Goal: Task Accomplishment & Management: Manage account settings

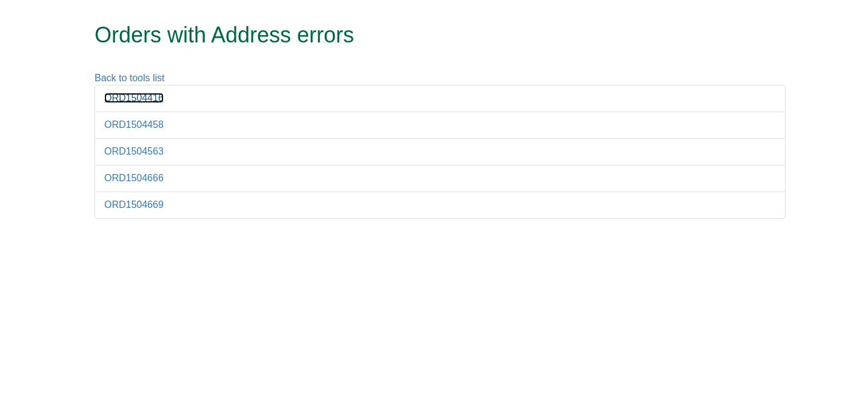
click at [147, 93] on link "ORD1504416" at bounding box center [133, 98] width 59 height 10
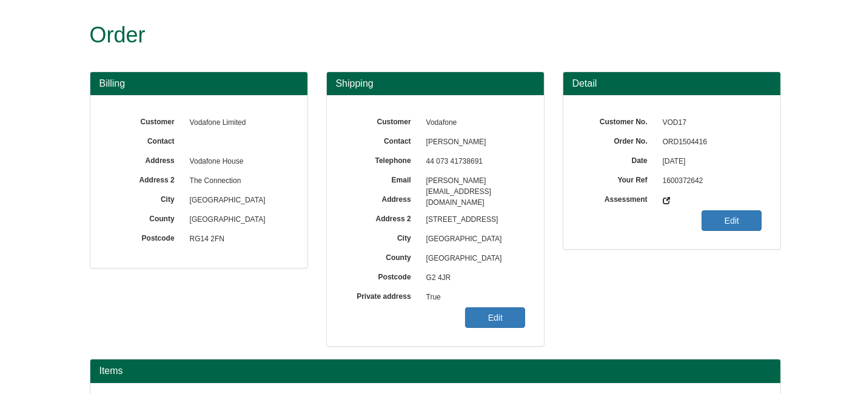
click at [682, 136] on span "ORD1504416" at bounding box center [709, 142] width 105 height 19
copy span "ORD1504416"
click at [497, 313] on link "Edit" at bounding box center [495, 317] width 60 height 21
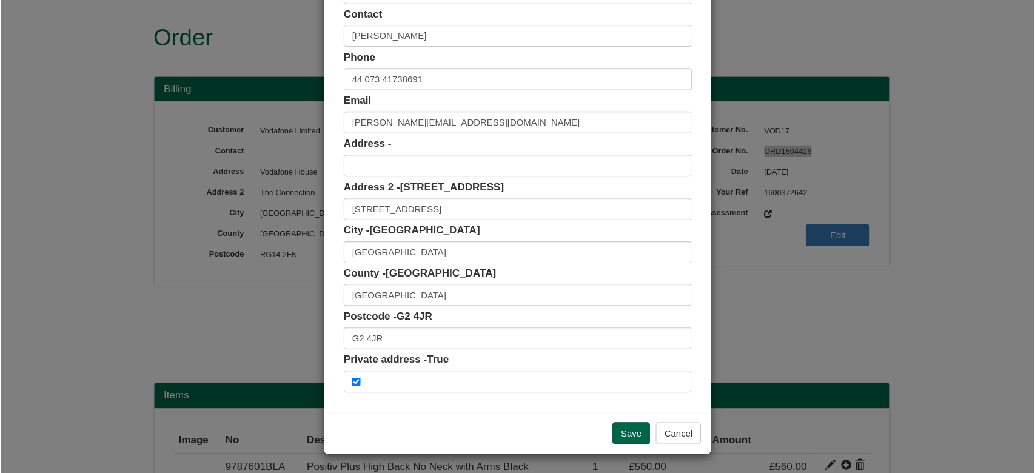
scroll to position [76, 0]
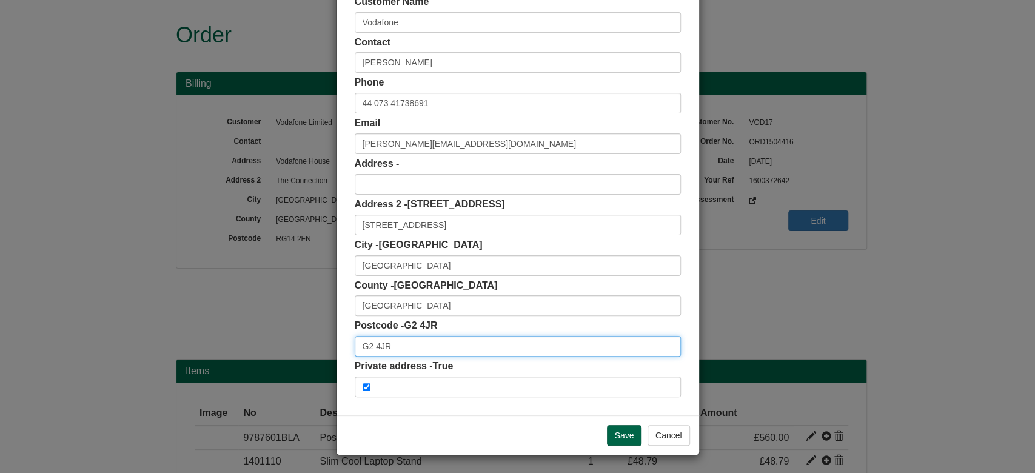
drag, startPoint x: 373, startPoint y: 349, endPoint x: 301, endPoint y: 349, distance: 72.8
click at [301, 349] on div "× Shipping Customer Name Vodafone Contact Lynne Parker Phone 44 073 41738691 Em…" at bounding box center [517, 236] width 1035 height 473
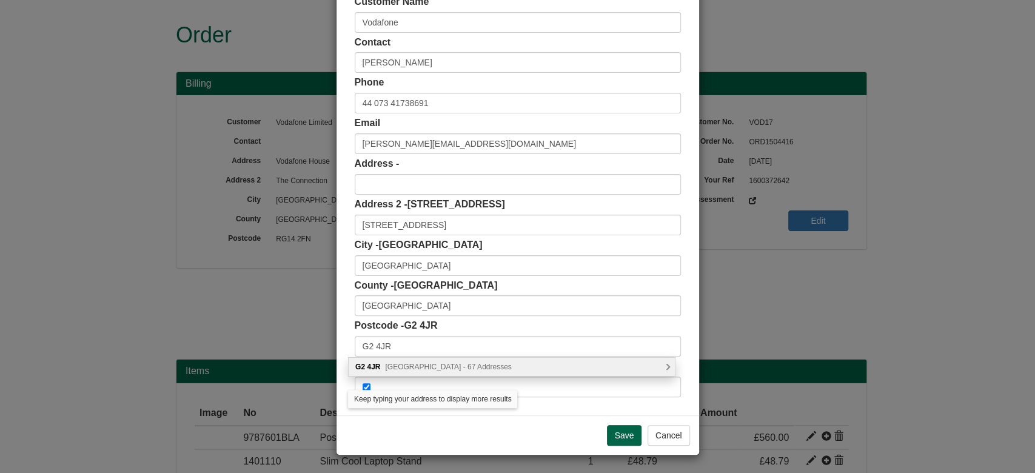
click at [400, 363] on span "Bath Street, Glasgow - 67 Addresses" at bounding box center [448, 367] width 126 height 8
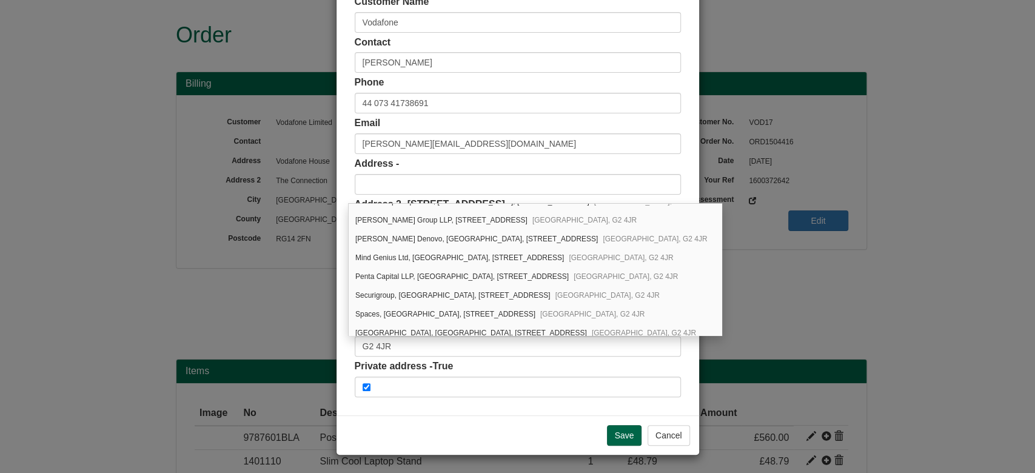
scroll to position [1323, 0]
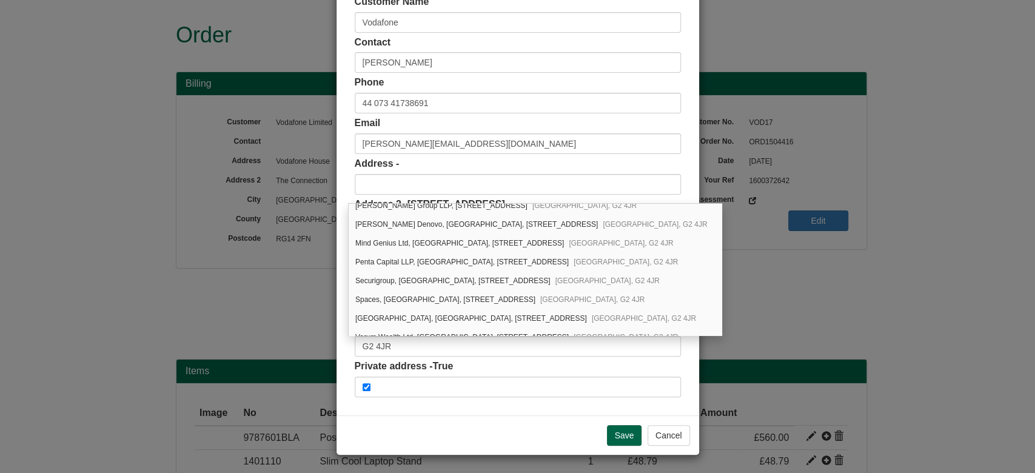
click at [681, 349] on div "Customer Name Vodafone Contact Lynne Parker Phone 44 073 41738691 Email lynne.p…" at bounding box center [518, 196] width 363 height 438
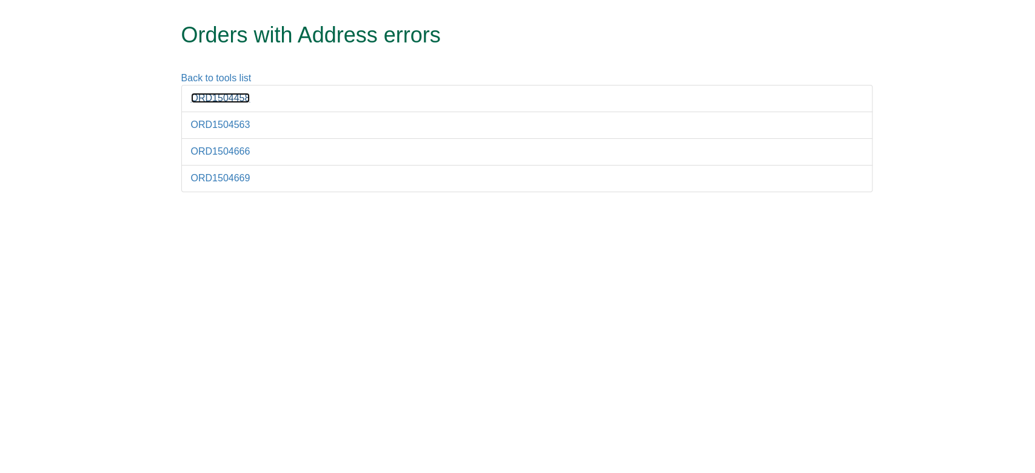
click at [234, 101] on link "ORD1504458" at bounding box center [220, 98] width 59 height 10
click at [242, 123] on link "ORD1504563" at bounding box center [220, 124] width 59 height 10
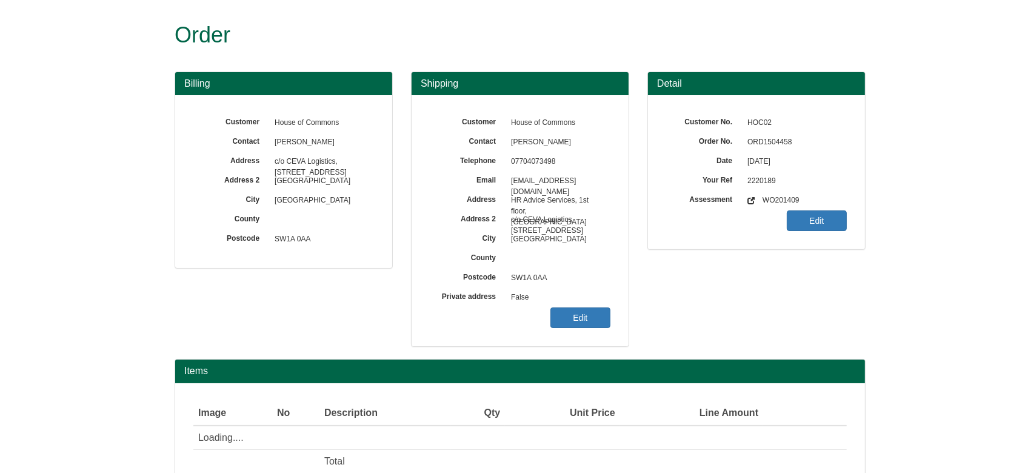
click at [773, 137] on span "ORD1504458" at bounding box center [794, 142] width 105 height 19
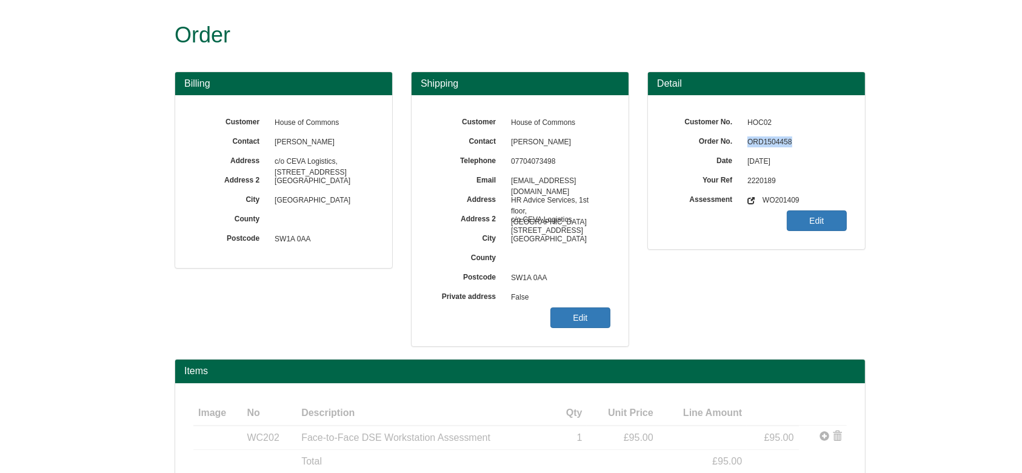
copy span "ORD1504458"
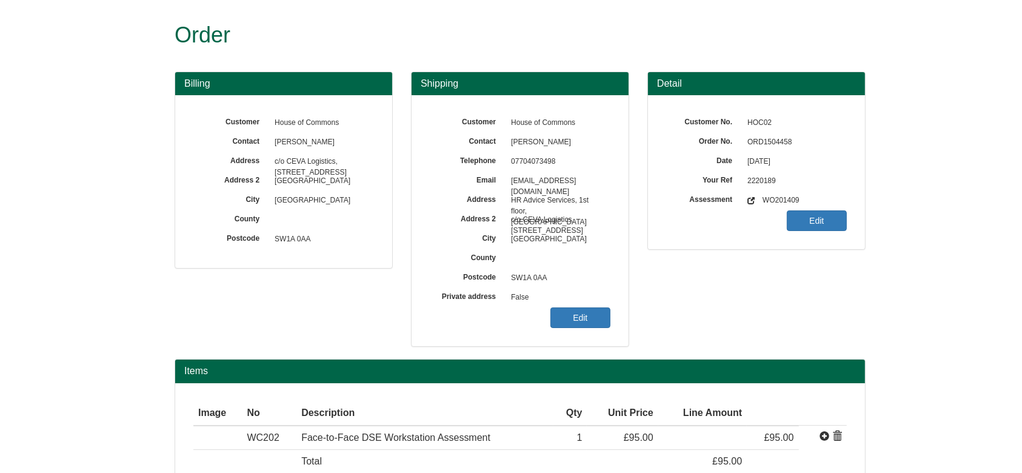
click at [722, 250] on div "Detail Customer No. HOC02 Order No. ORD1504458 Date 01/09/2025 Your Ref 2220189…" at bounding box center [756, 167] width 236 height 191
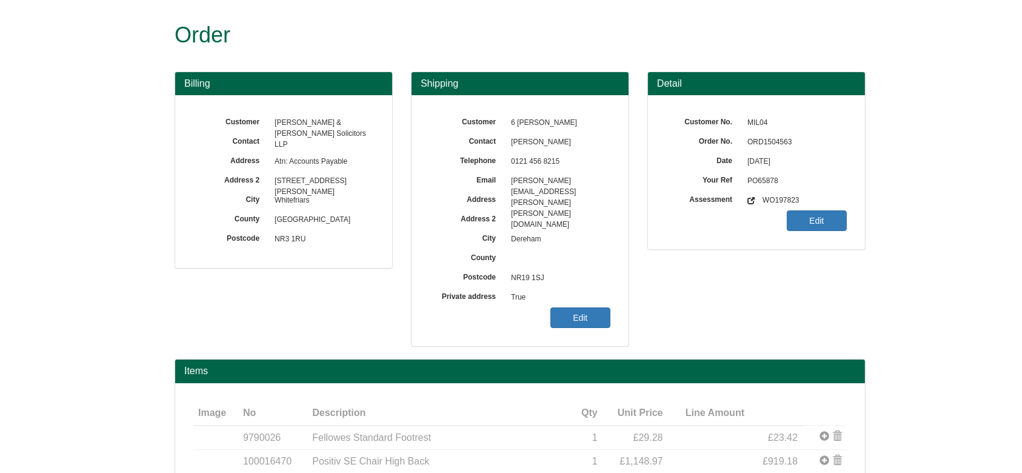
click at [763, 138] on span "ORD1504563" at bounding box center [794, 142] width 105 height 19
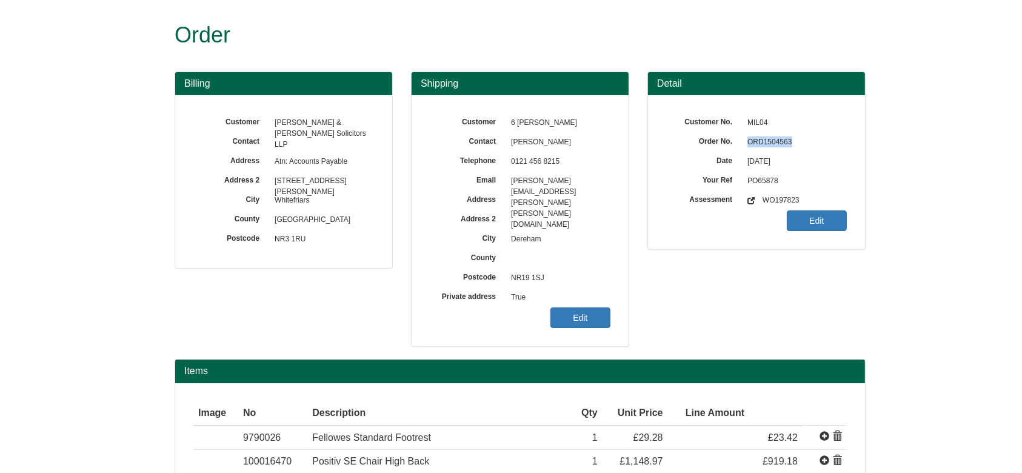
click at [763, 138] on span "ORD1504563" at bounding box center [794, 142] width 105 height 19
copy span "ORD1504563"
click at [578, 308] on link "Edit" at bounding box center [581, 317] width 60 height 21
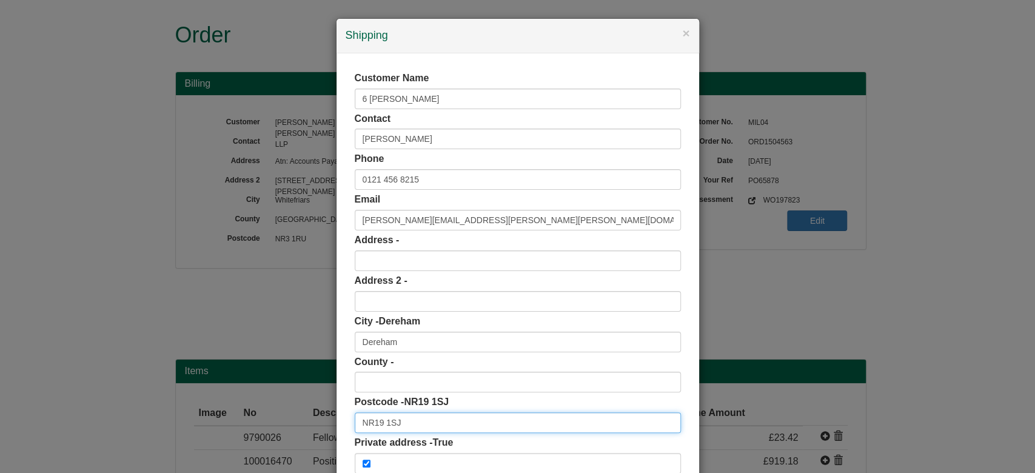
drag, startPoint x: 440, startPoint y: 432, endPoint x: 290, endPoint y: 438, distance: 149.9
click at [290, 438] on div "× Shipping Customer Name 6 Roger Ride Contact Jack Guiney Phone 0121 456 8215 E…" at bounding box center [517, 236] width 1035 height 473
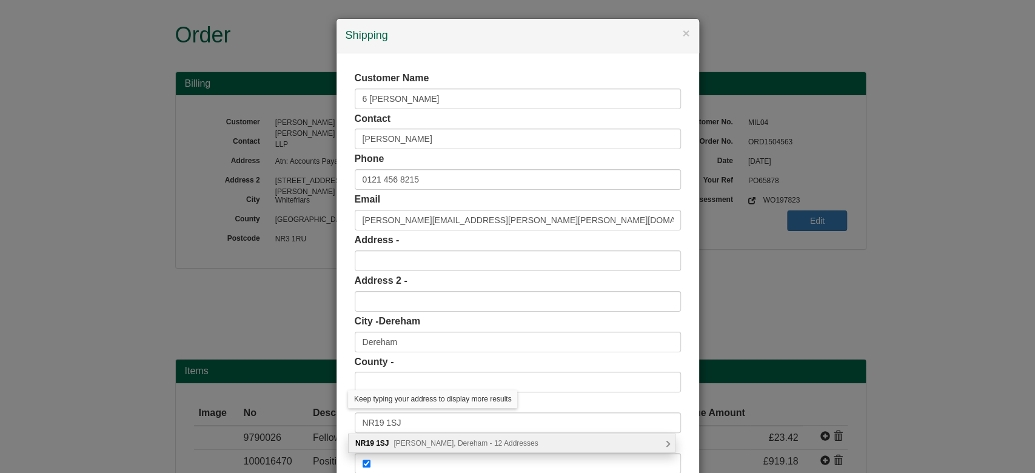
click at [450, 446] on span "Roger Ride, Dereham - 12 Addresses" at bounding box center [465, 443] width 144 height 8
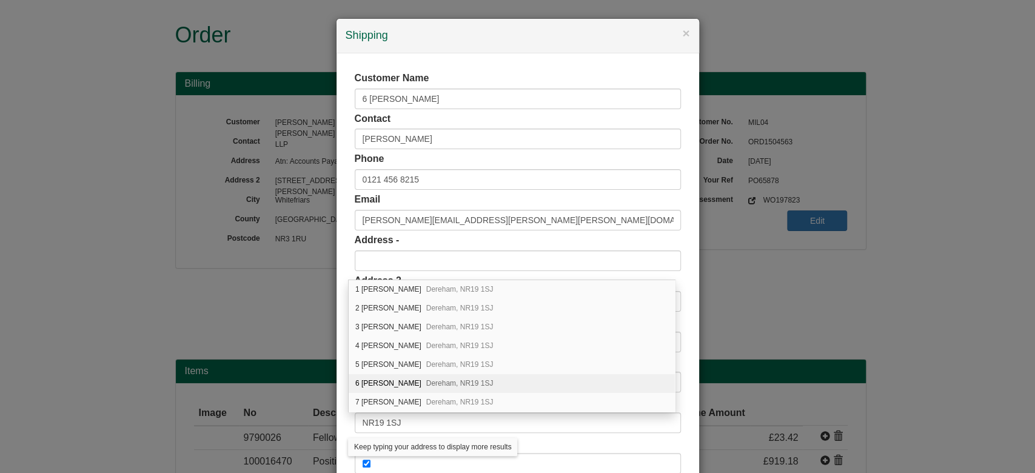
click at [543, 380] on div "6 Roger Ride Dereham, NR19 1SJ" at bounding box center [512, 383] width 326 height 19
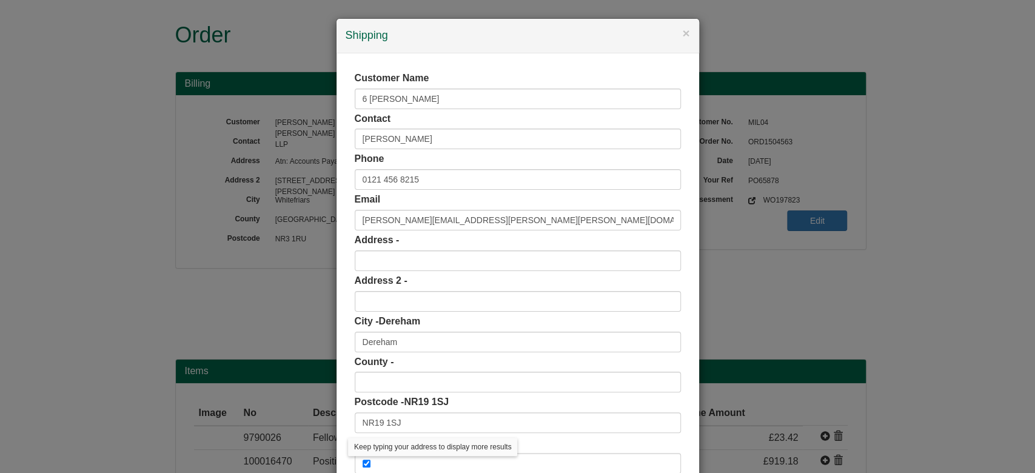
type input "6 Roger Ride"
type input "Norfolk"
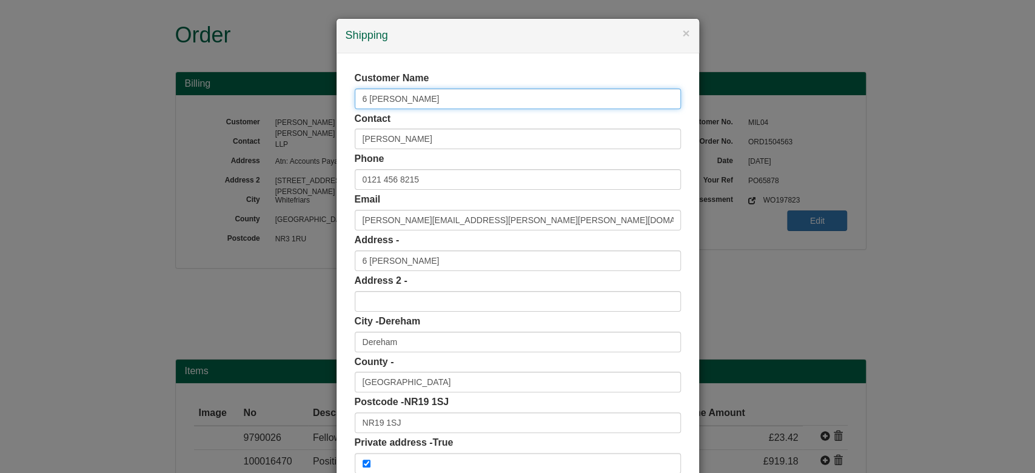
drag, startPoint x: 425, startPoint y: 102, endPoint x: 291, endPoint y: 112, distance: 134.4
click at [291, 112] on div "× Shipping Customer Name 6 Roger Ride Contact Jack Guiney Phone 0121 456 8215 E…" at bounding box center [517, 236] width 1035 height 473
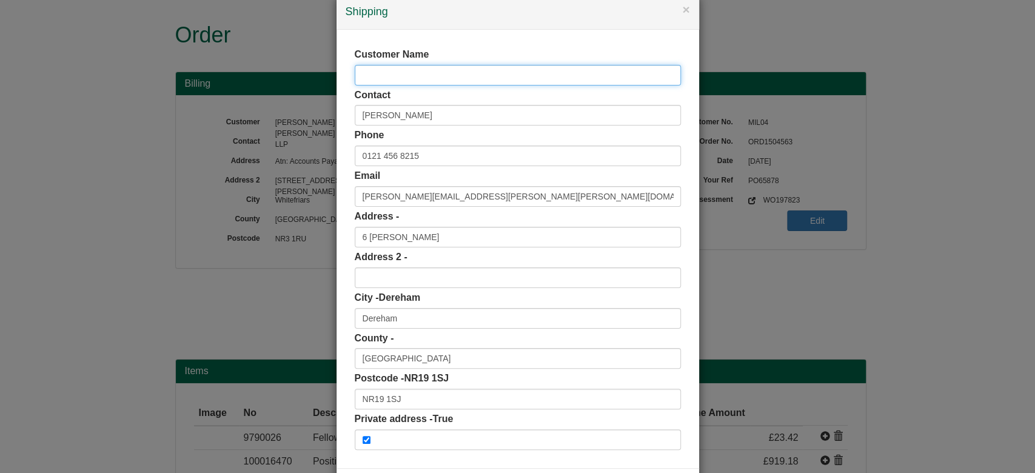
scroll to position [76, 0]
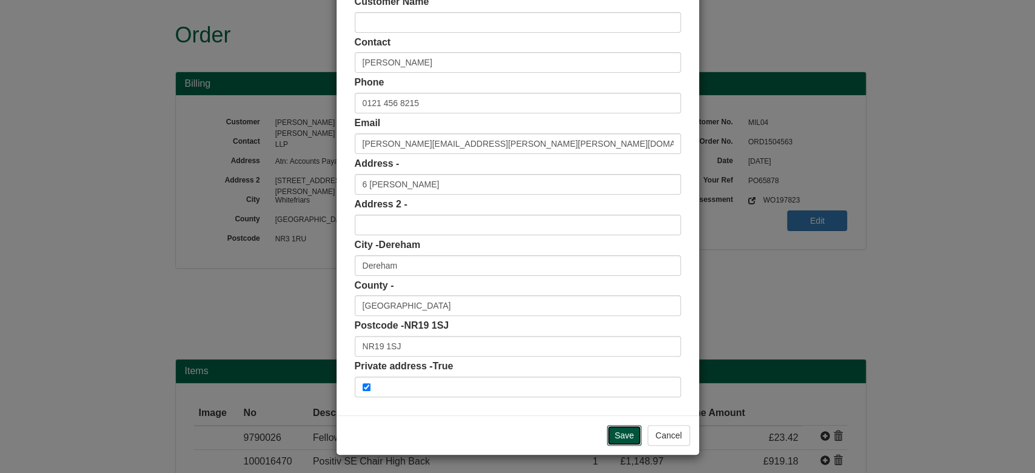
click at [621, 427] on input "Save" at bounding box center [624, 435] width 35 height 21
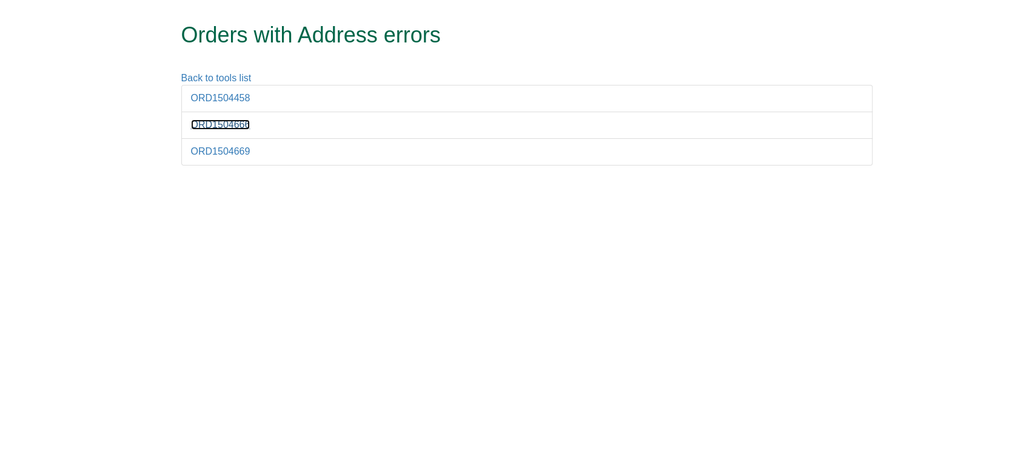
click at [235, 129] on link "ORD1504666" at bounding box center [220, 124] width 59 height 10
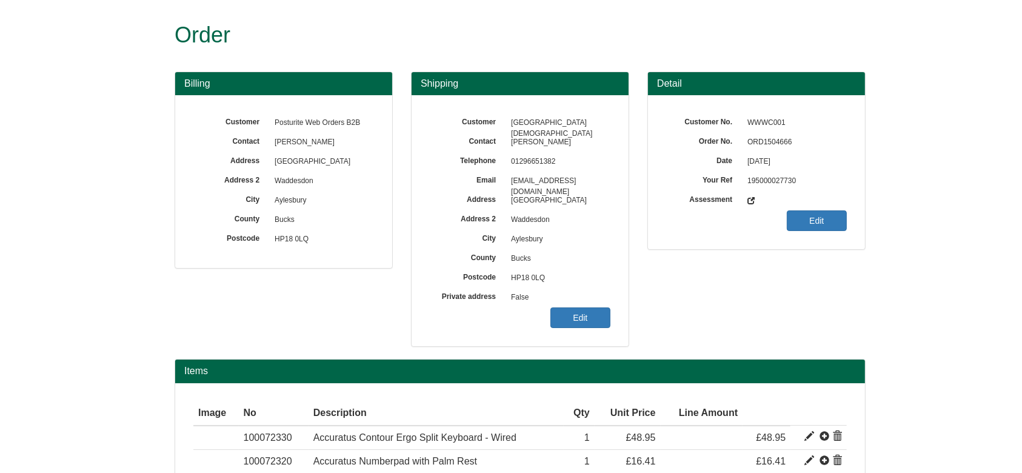
click at [766, 141] on span "ORD1504666" at bounding box center [794, 142] width 105 height 19
copy span "ORD1504666"
click at [604, 332] on div "Customer Waddesdon Church of England School Contact Lorraine Cooper Telephone 0…" at bounding box center [520, 220] width 217 height 251
click at [583, 323] on link "Edit" at bounding box center [581, 317] width 60 height 21
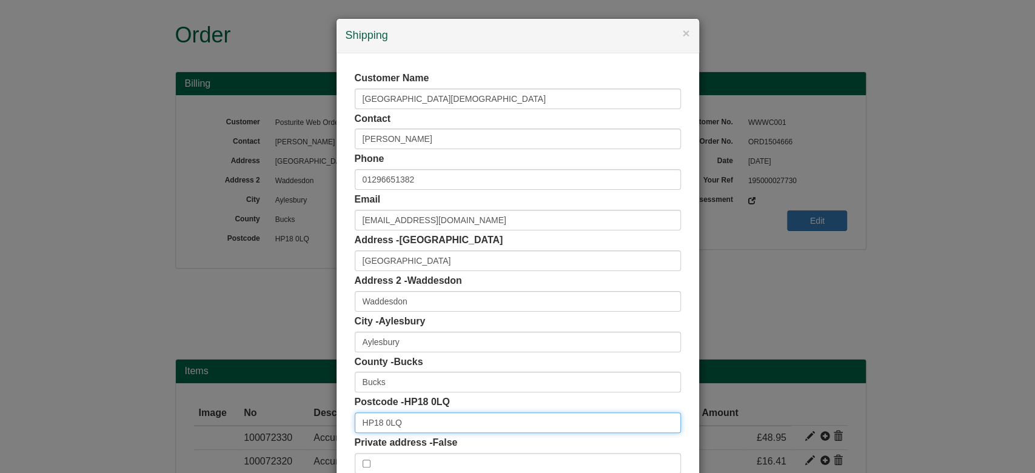
drag, startPoint x: 404, startPoint y: 421, endPoint x: 226, endPoint y: 411, distance: 178.5
click at [226, 411] on div "× Shipping Customer Name Waddesdon Church of England School Contact Lorraine Co…" at bounding box center [517, 236] width 1035 height 473
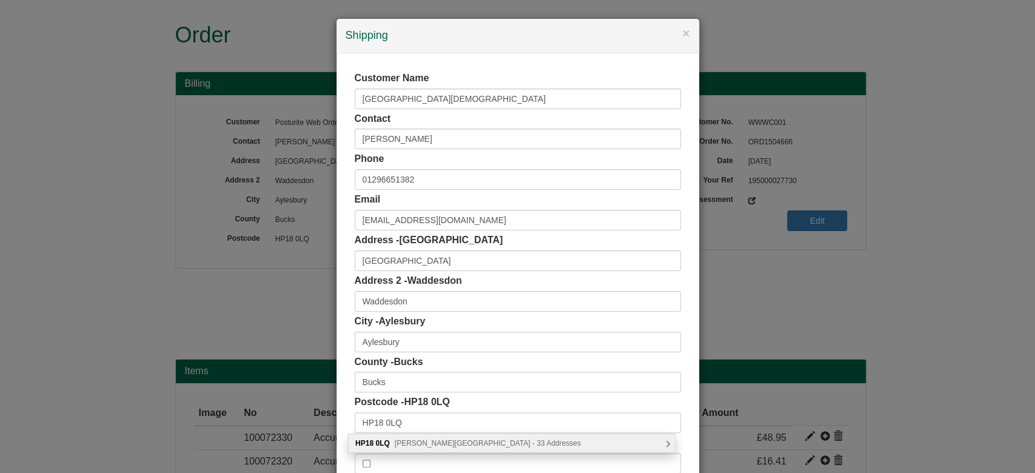
click at [428, 443] on span "Baker Street, Aylesbury - 33 Addresses" at bounding box center [488, 443] width 186 height 8
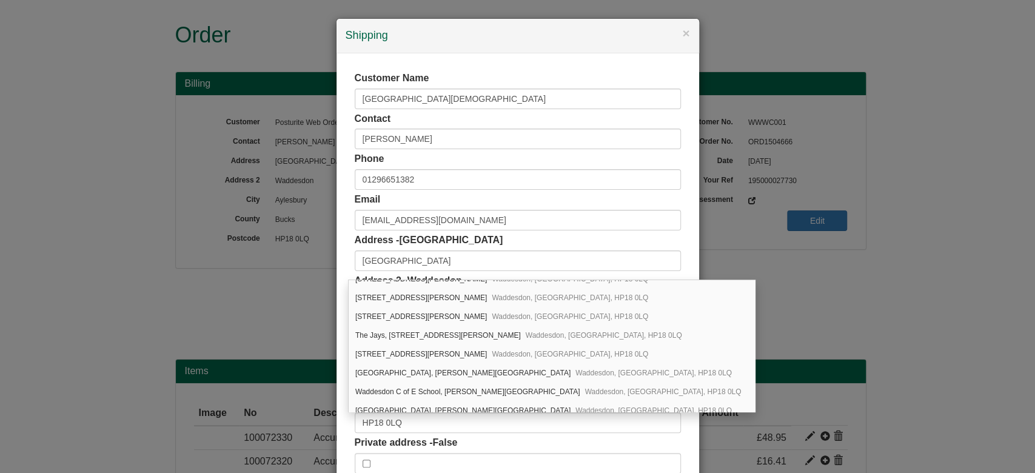
scroll to position [521, 0]
click at [570, 387] on div "Waddesdon C of E School, Baker Street Waddesdon, Aylesbury, HP18 0LQ" at bounding box center [552, 389] width 406 height 19
type input "Waddesdon C of E School"
type input "Baker Street, Waddesdon"
type input "Buckinghamshire"
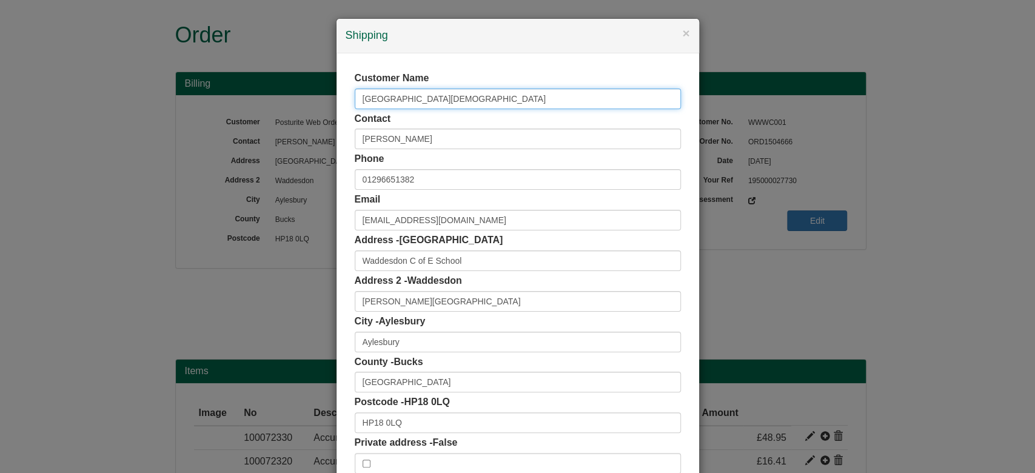
drag, startPoint x: 519, startPoint y: 95, endPoint x: 204, endPoint y: 142, distance: 318.1
click at [204, 142] on div "× Shipping Customer Name Waddesdon Church of England School Contact Lorraine Co…" at bounding box center [517, 236] width 1035 height 473
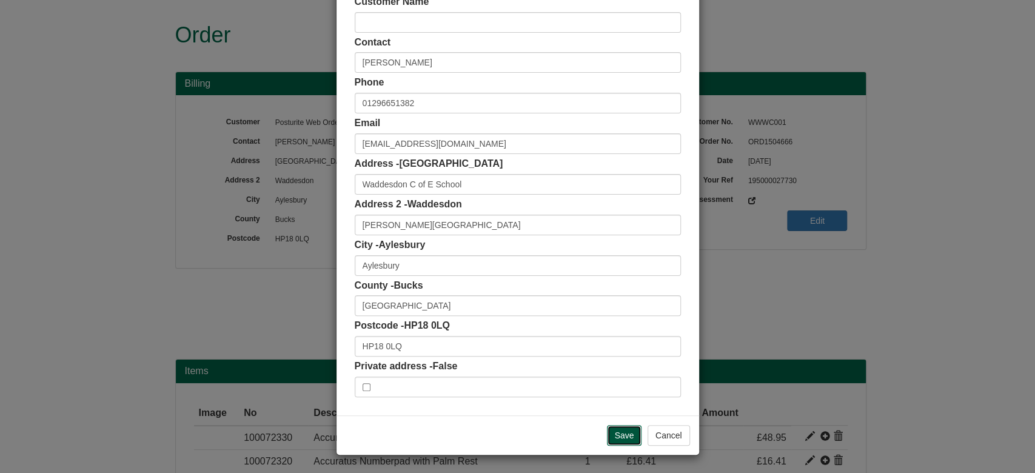
click at [617, 431] on input "Save" at bounding box center [624, 435] width 35 height 21
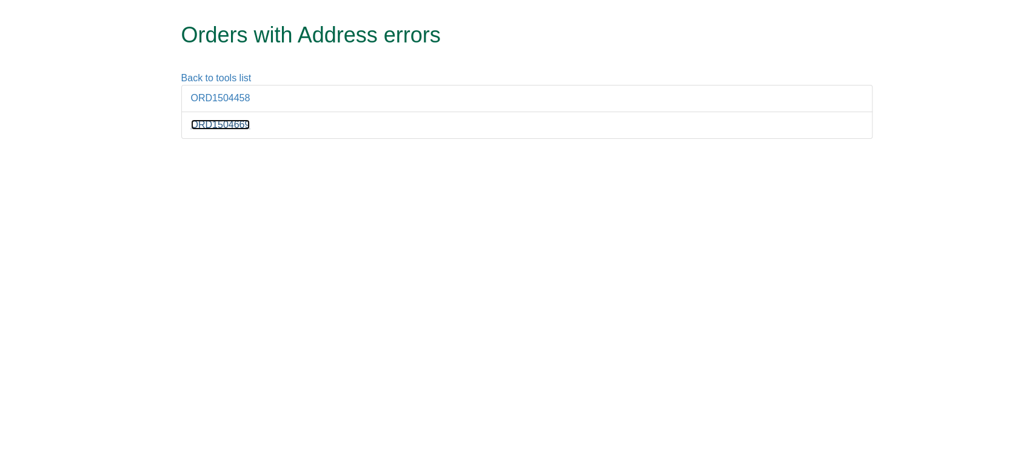
click at [229, 126] on link "ORD1504669" at bounding box center [220, 124] width 59 height 10
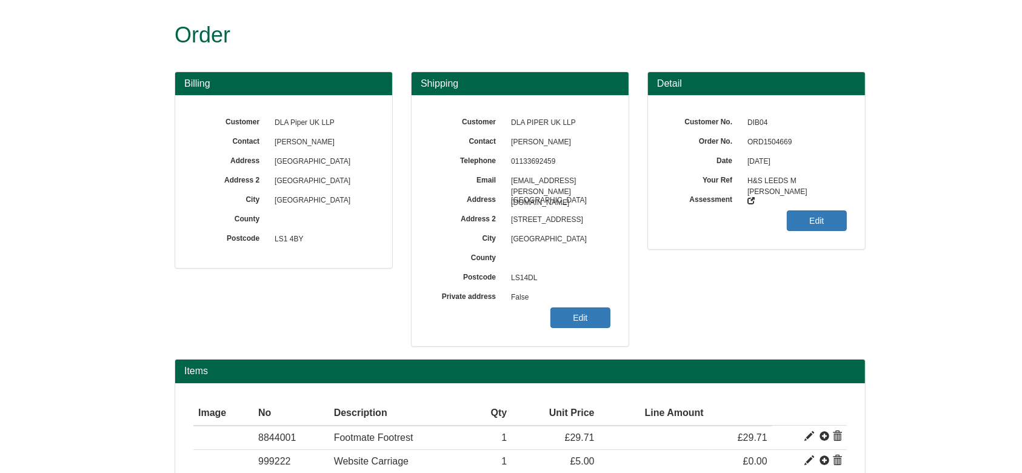
click at [760, 143] on span "ORD1504669" at bounding box center [794, 142] width 105 height 19
copy span "ORD1504669"
click at [572, 304] on span "False" at bounding box center [557, 297] width 105 height 19
click at [580, 312] on link "Edit" at bounding box center [581, 317] width 60 height 21
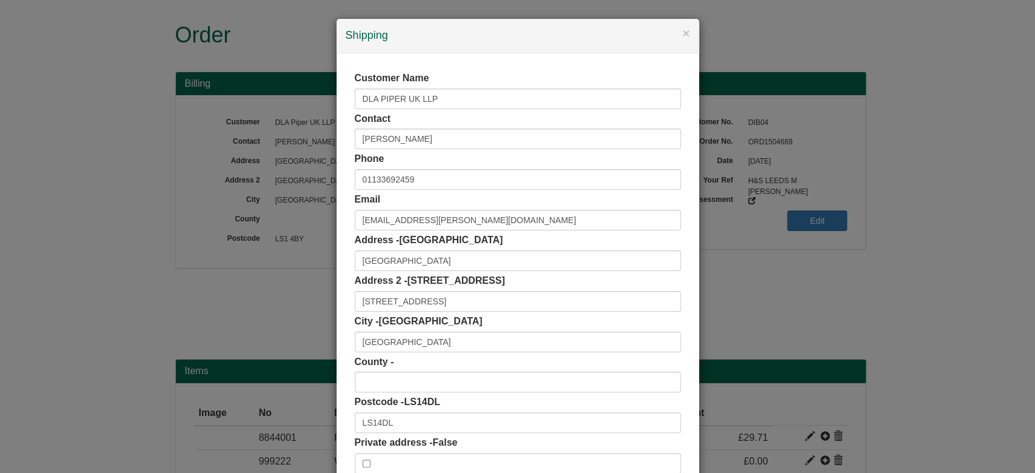
scroll to position [76, 0]
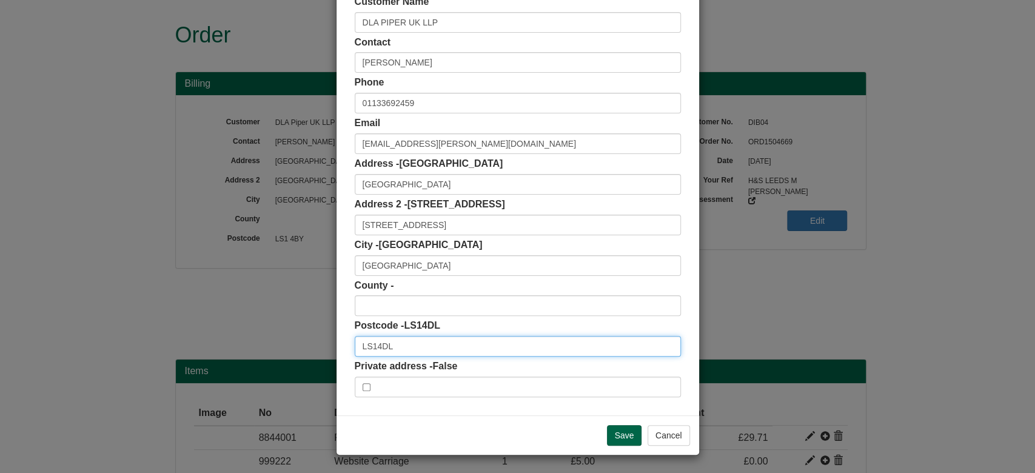
click at [369, 341] on input "LS14DL" at bounding box center [518, 346] width 326 height 21
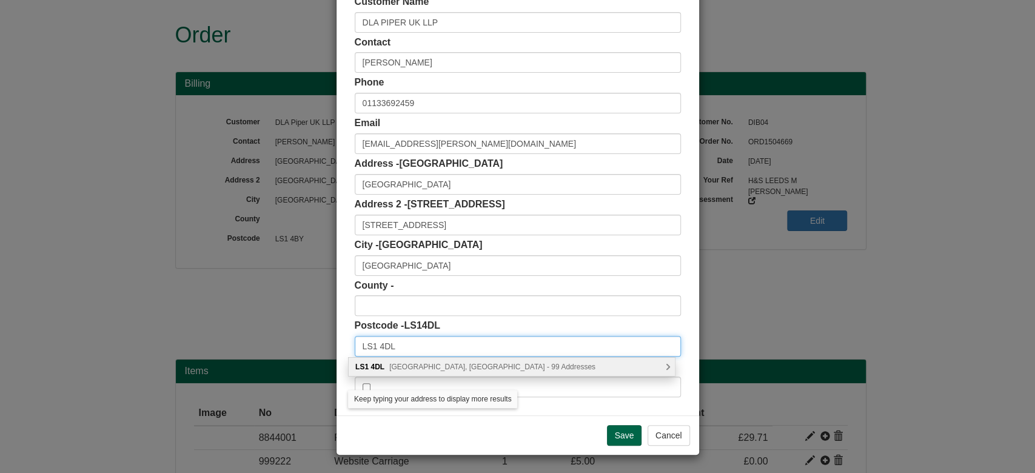
type input "LS1 4DL"
click at [414, 366] on span "Wellington Street, Leeds - 99 Addresses" at bounding box center [492, 367] width 206 height 8
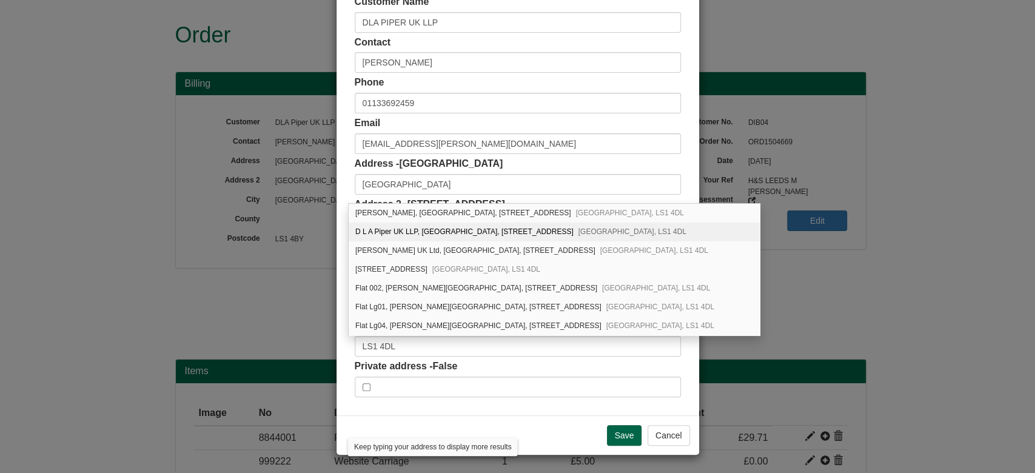
click at [495, 234] on div "D L A Piper UK LLP, City Square House, 11 Wellington Street Leeds, LS1 4DL" at bounding box center [554, 232] width 411 height 19
type input "D L A Piper UK LLP"
type input "City Square House, 11 Wellington Street"
type input "West Yorkshire"
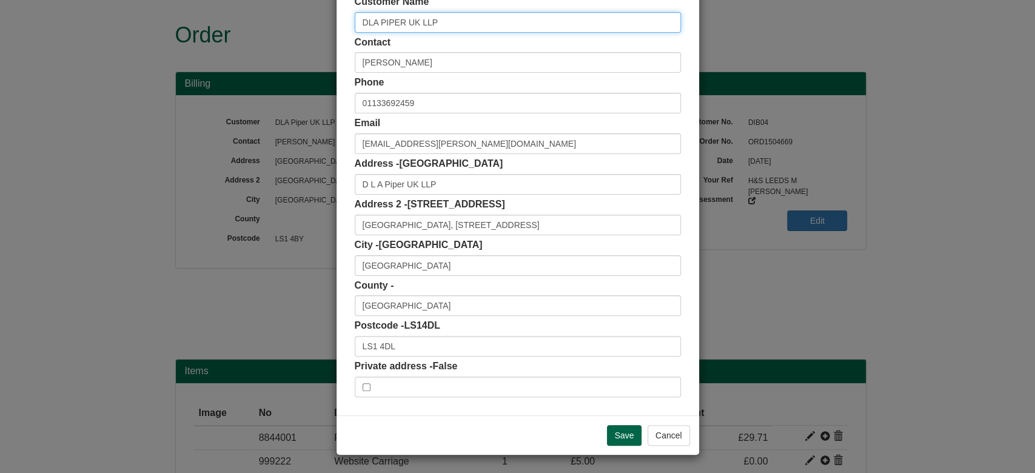
drag, startPoint x: 448, startPoint y: 24, endPoint x: 305, endPoint y: 34, distance: 143.5
click at [305, 34] on div "× Shipping Customer Name DLA PIPER UK LLP Contact Mark Nuttall Phone 0113369245…" at bounding box center [517, 236] width 1035 height 473
click at [611, 439] on input "Save" at bounding box center [624, 435] width 35 height 21
